Goal: Check status

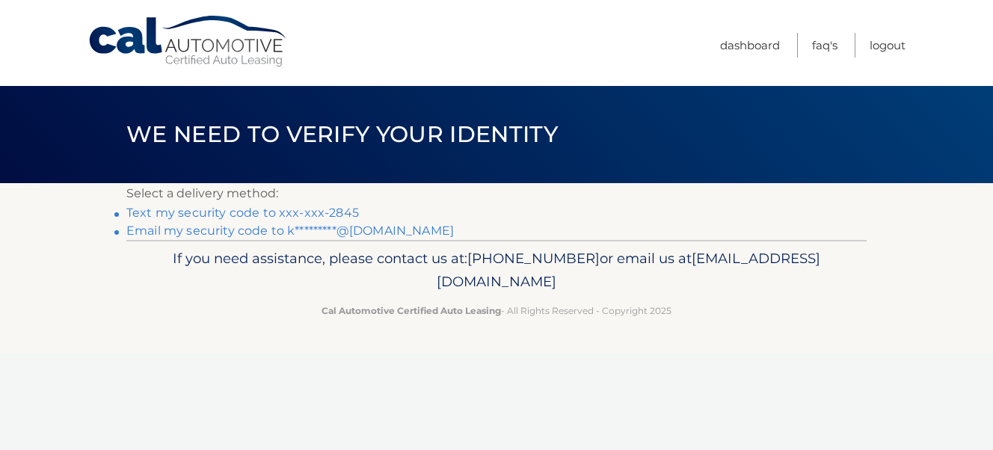
click at [277, 210] on link "Text my security code to xxx-xxx-2845" at bounding box center [242, 213] width 232 height 14
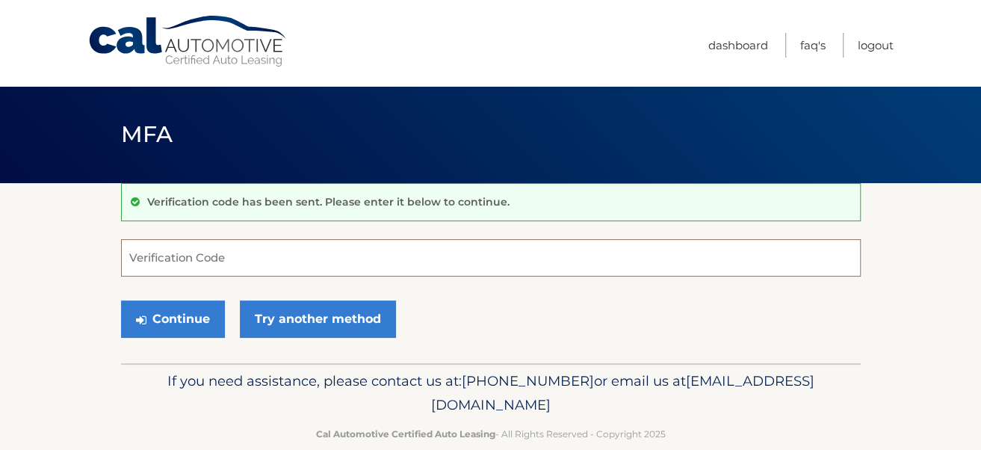
click at [146, 257] on input "Verification Code" at bounding box center [491, 257] width 740 height 37
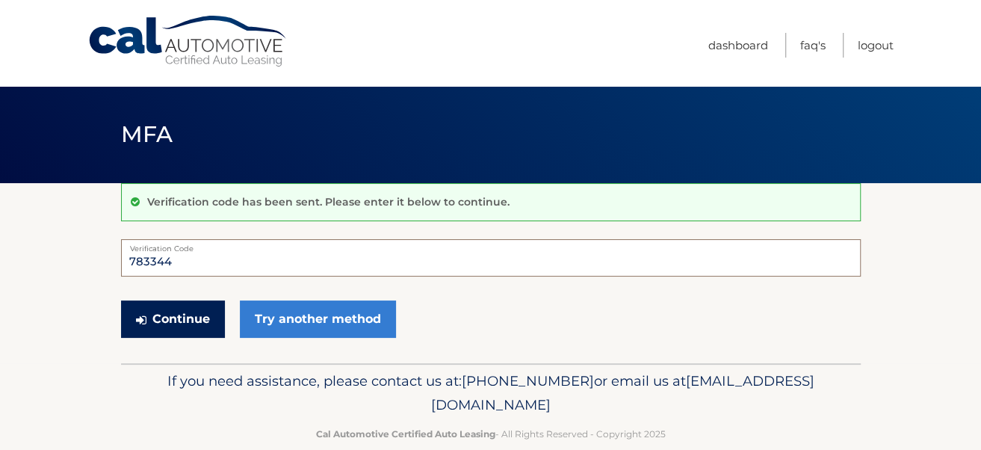
type input "783344"
click at [167, 315] on button "Continue" at bounding box center [173, 318] width 104 height 37
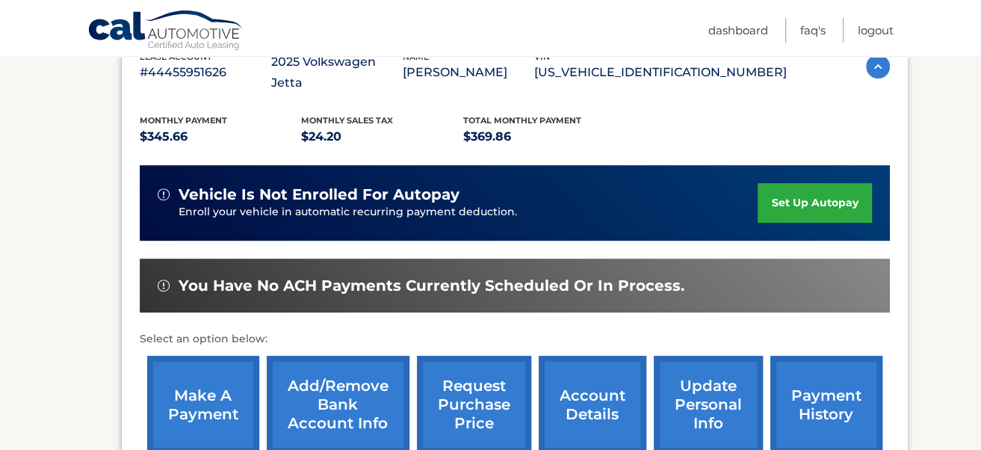
scroll to position [290, 0]
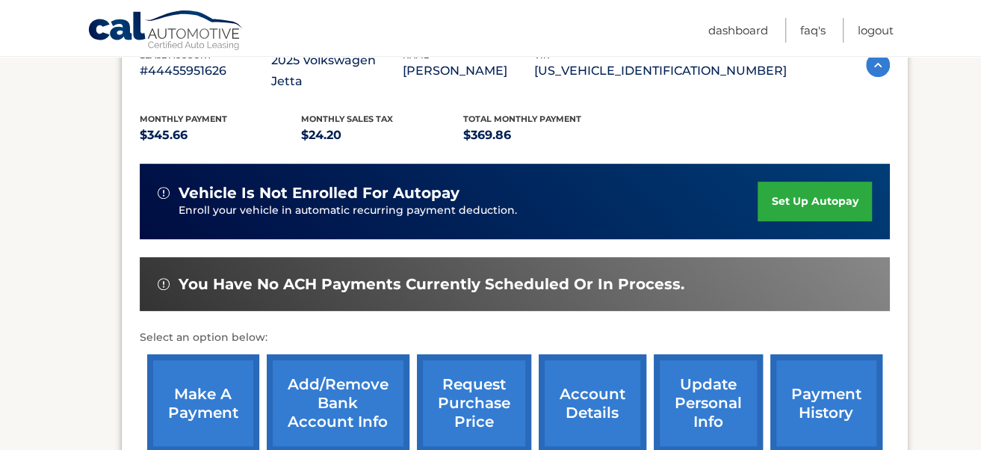
click at [572, 381] on link "account details" at bounding box center [593, 403] width 108 height 98
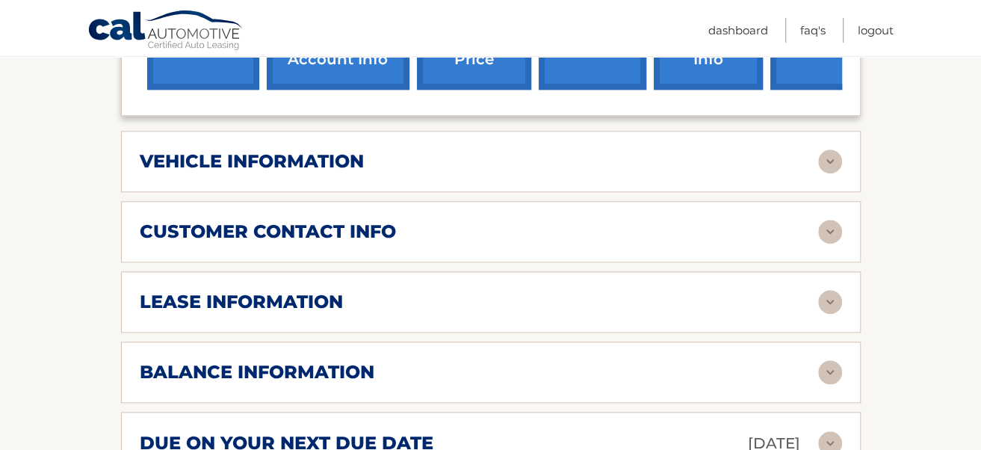
scroll to position [666, 0]
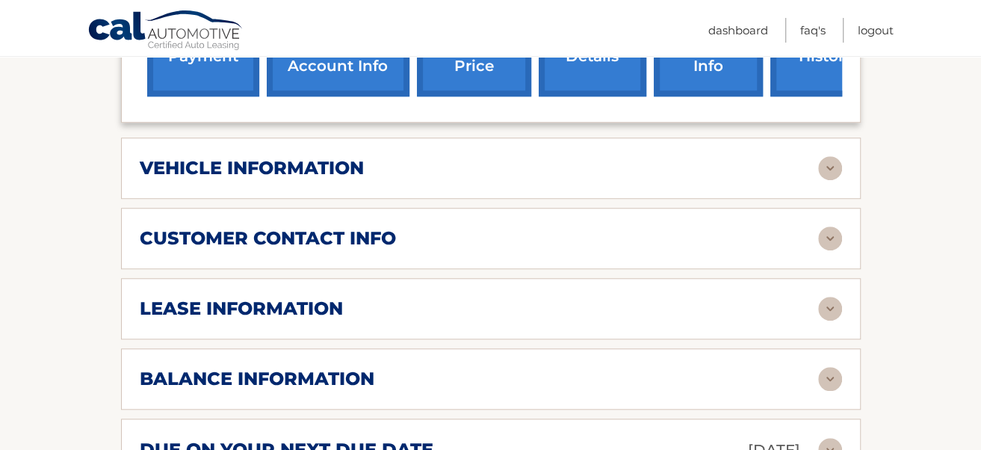
click at [812, 368] on div "balance information" at bounding box center [479, 379] width 679 height 22
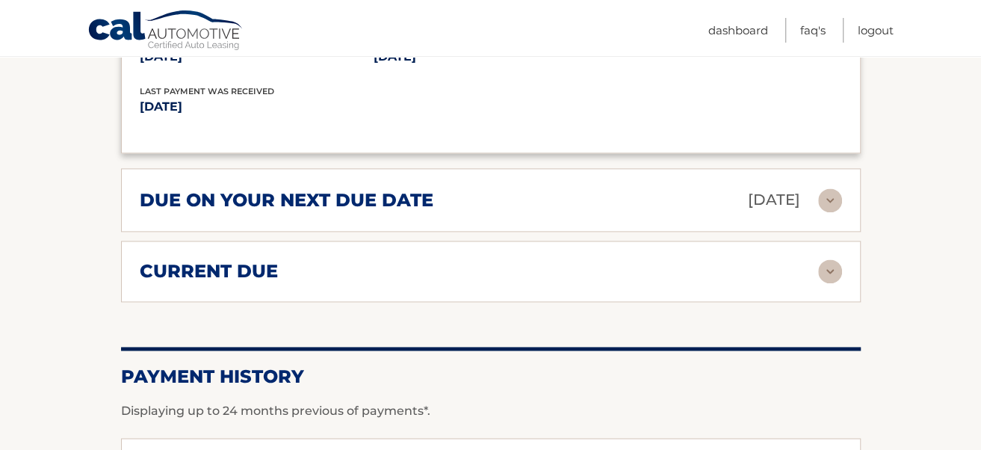
scroll to position [1073, 0]
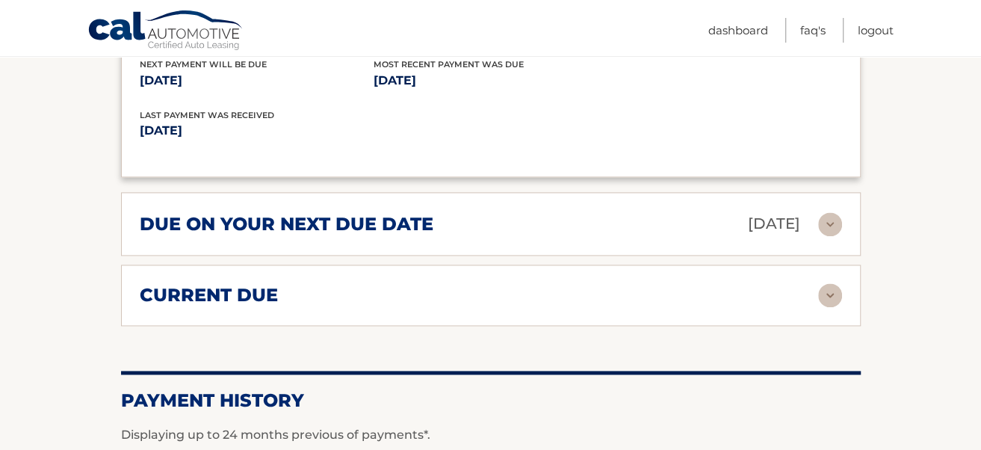
click at [831, 283] on img at bounding box center [830, 295] width 24 height 24
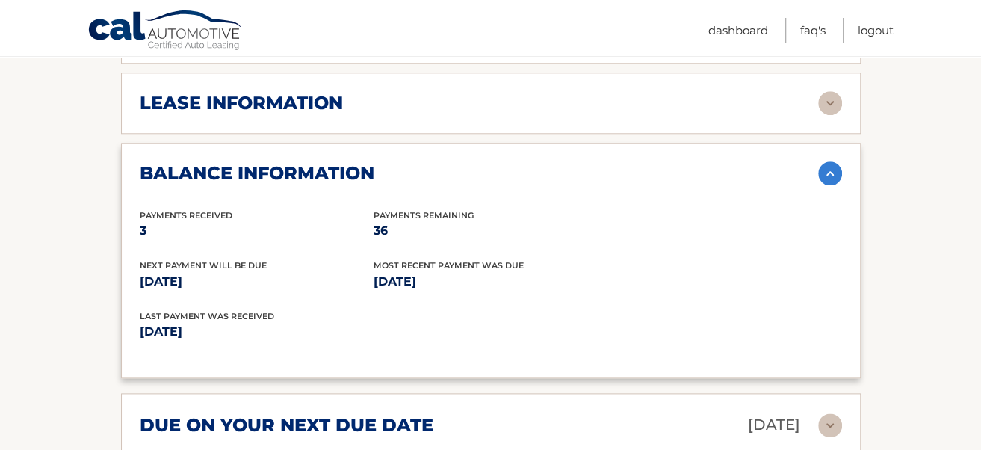
scroll to position [871, 0]
